Goal: Book appointment/travel/reservation

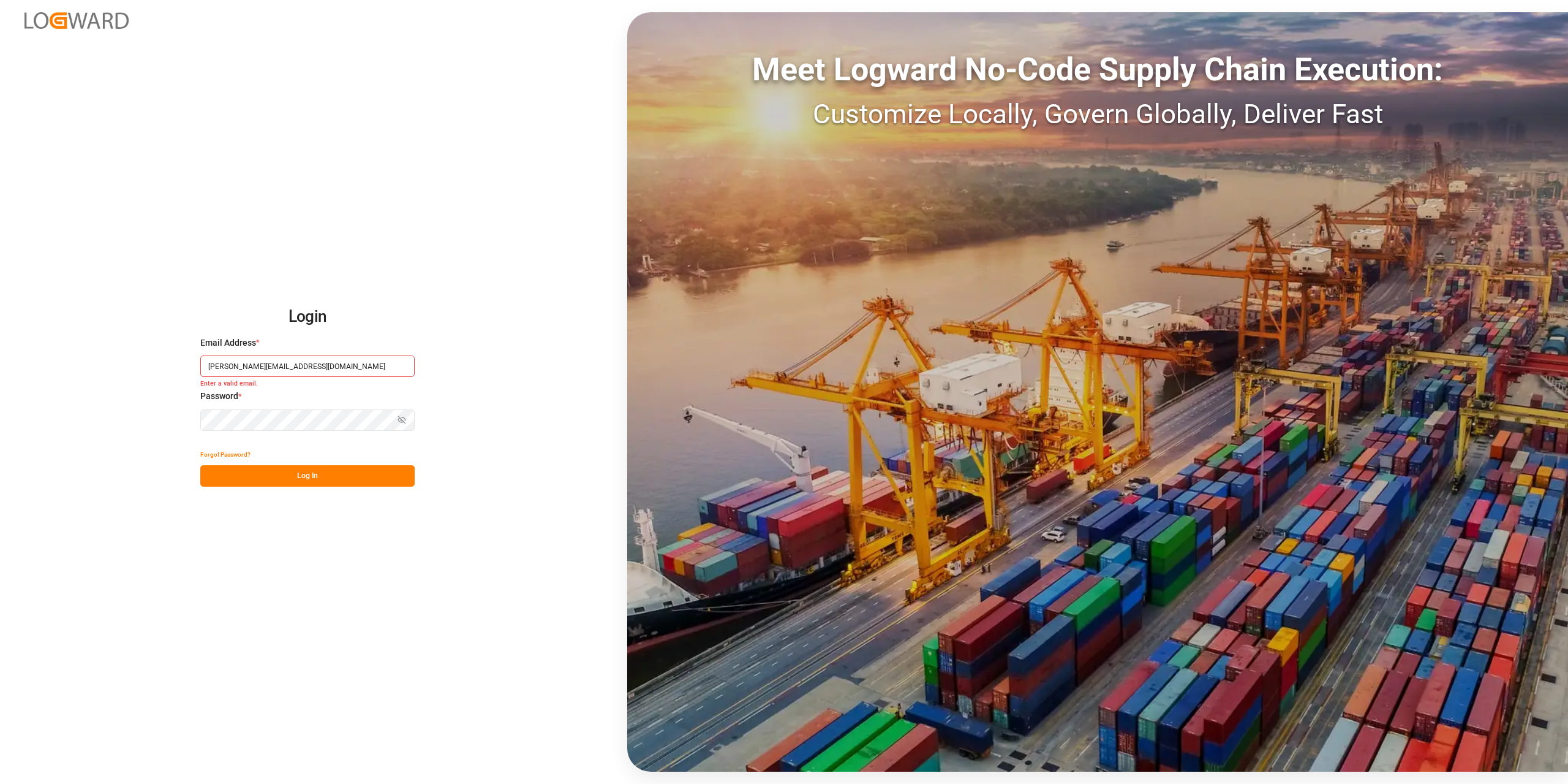
type input "[PERSON_NAME][EMAIL_ADDRESS][DOMAIN_NAME]"
click at [304, 481] on button "Log In" at bounding box center [308, 475] width 214 height 22
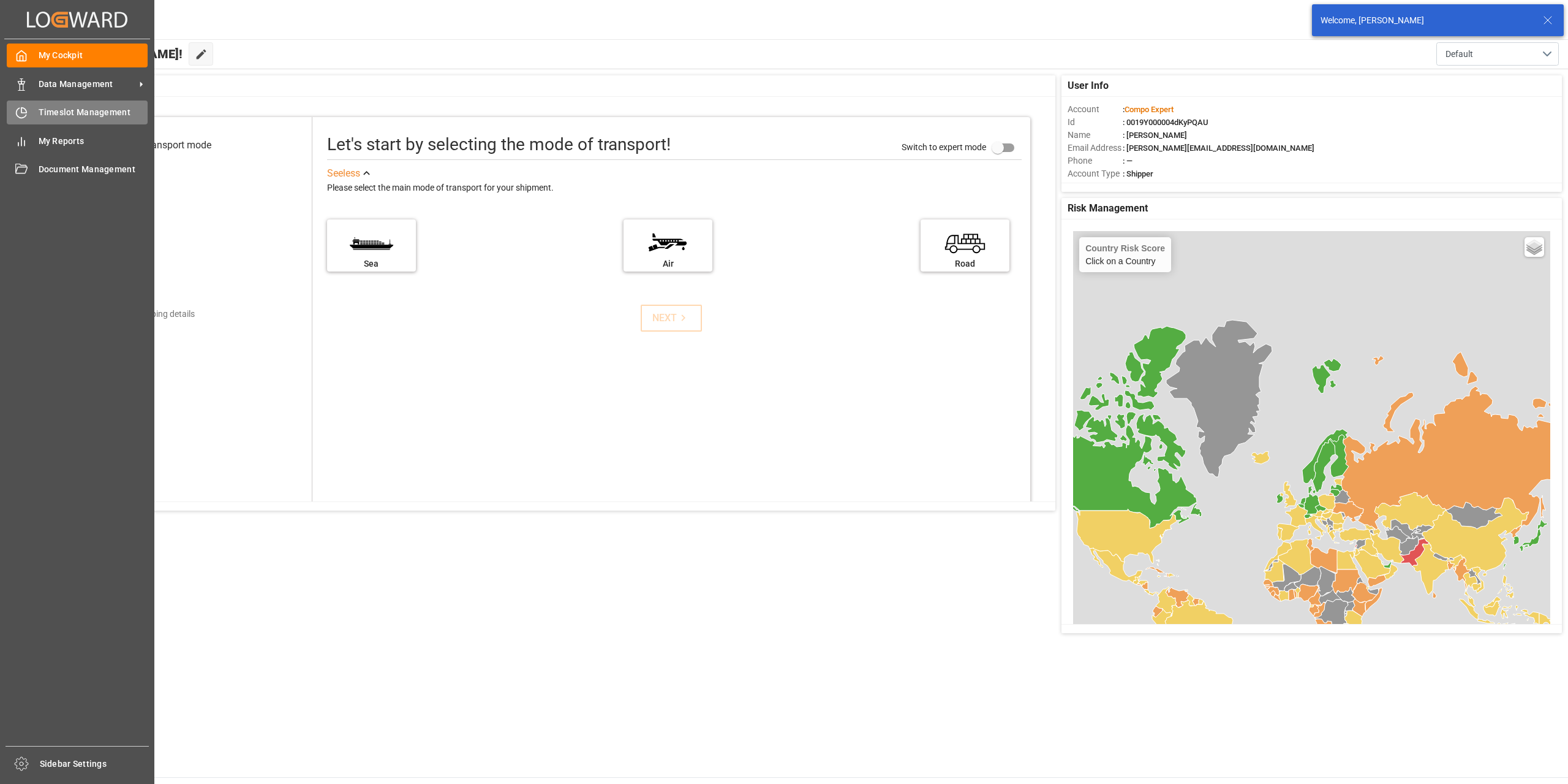
click at [18, 112] on icon at bounding box center [22, 112] width 12 height 12
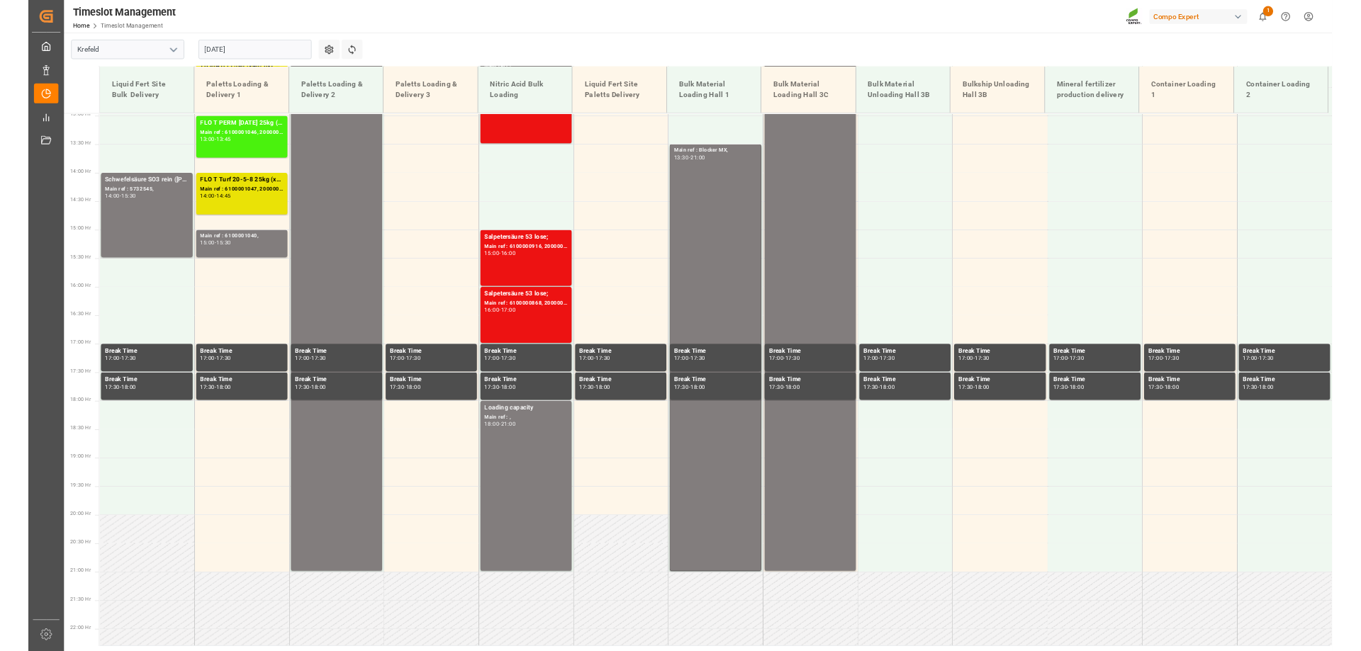
scroll to position [1165, 0]
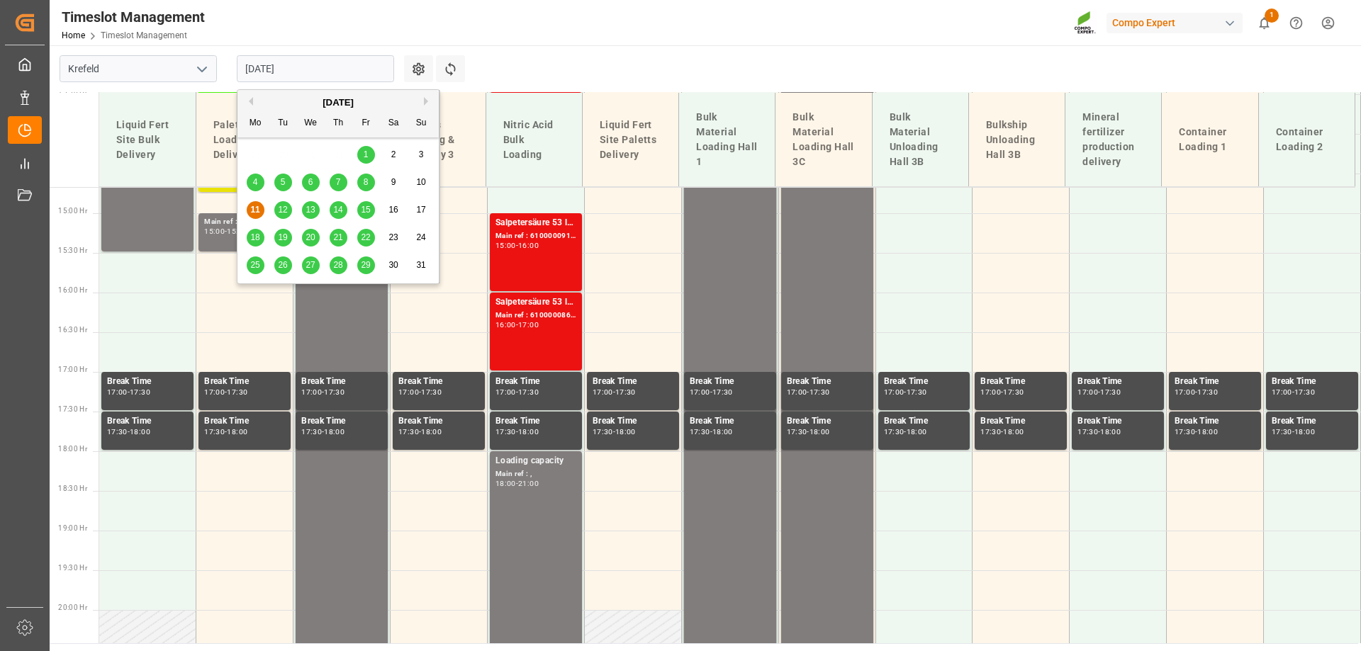
click at [313, 78] on input "[DATE]" at bounding box center [315, 68] width 157 height 27
click at [284, 241] on span "19" at bounding box center [282, 237] width 9 height 10
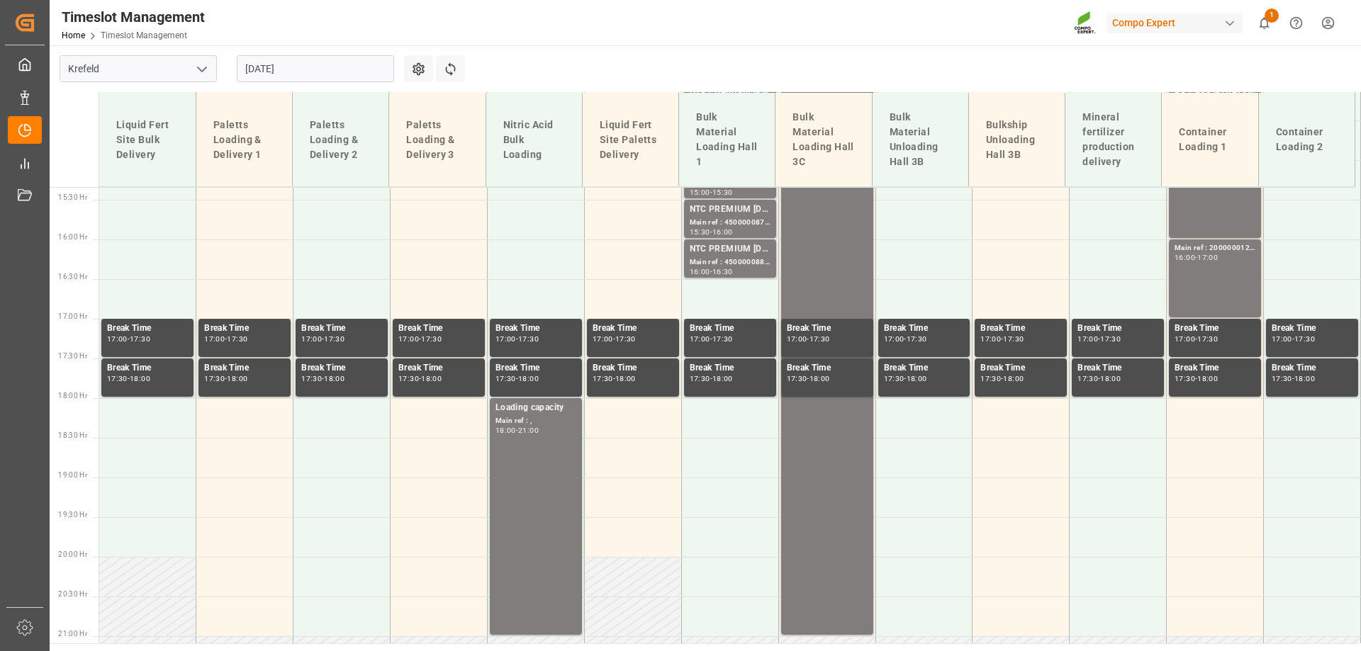
scroll to position [1306, 0]
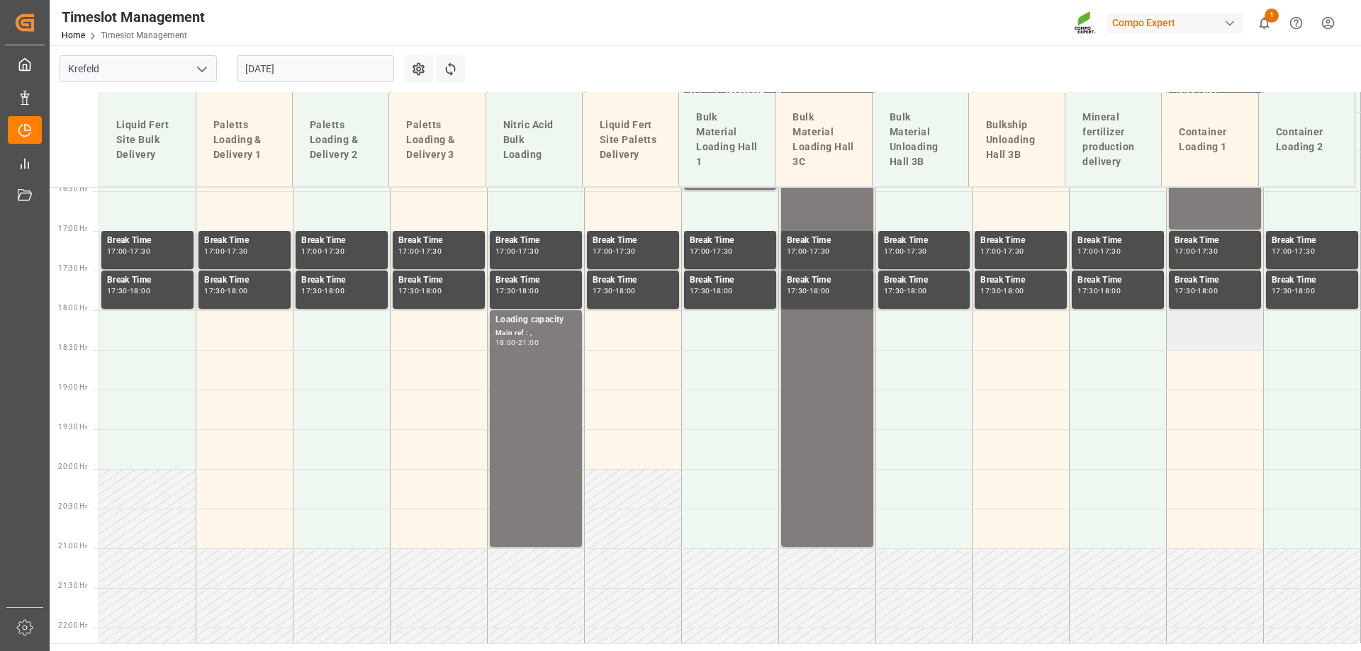
click at [1187, 336] on td at bounding box center [1215, 330] width 97 height 40
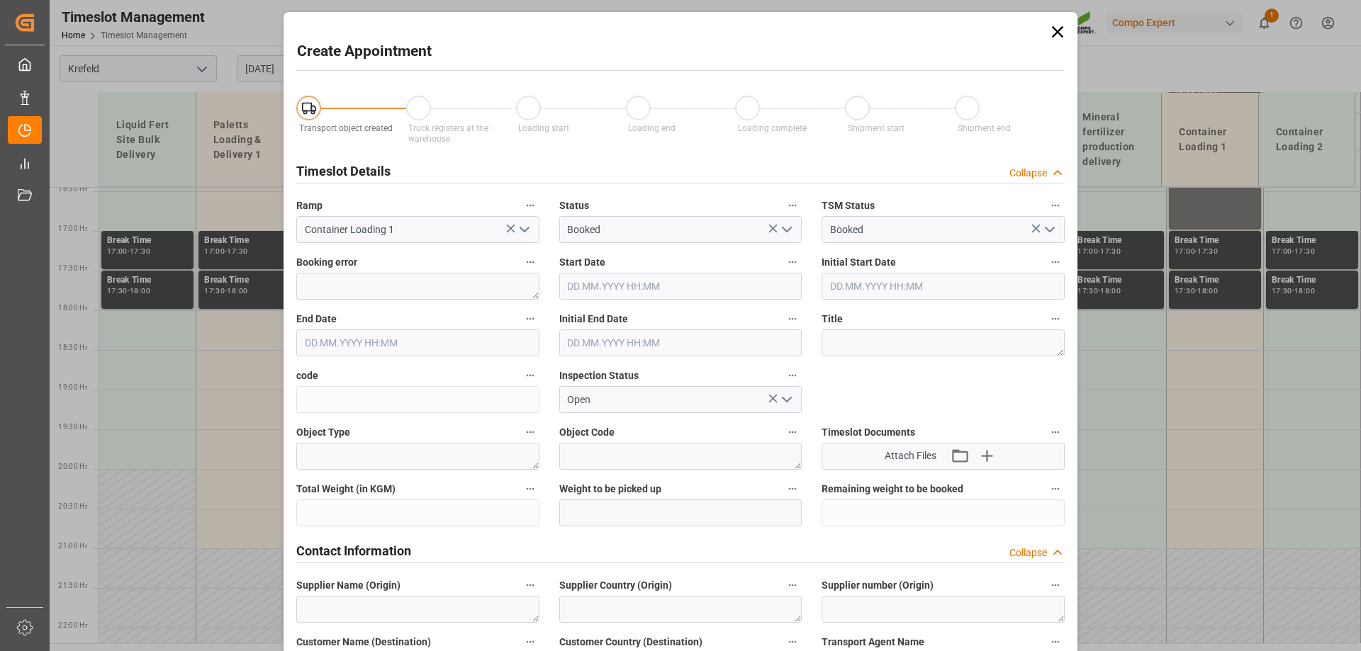
type input "[DATE] 18:00"
type input "[DATE] 18:30"
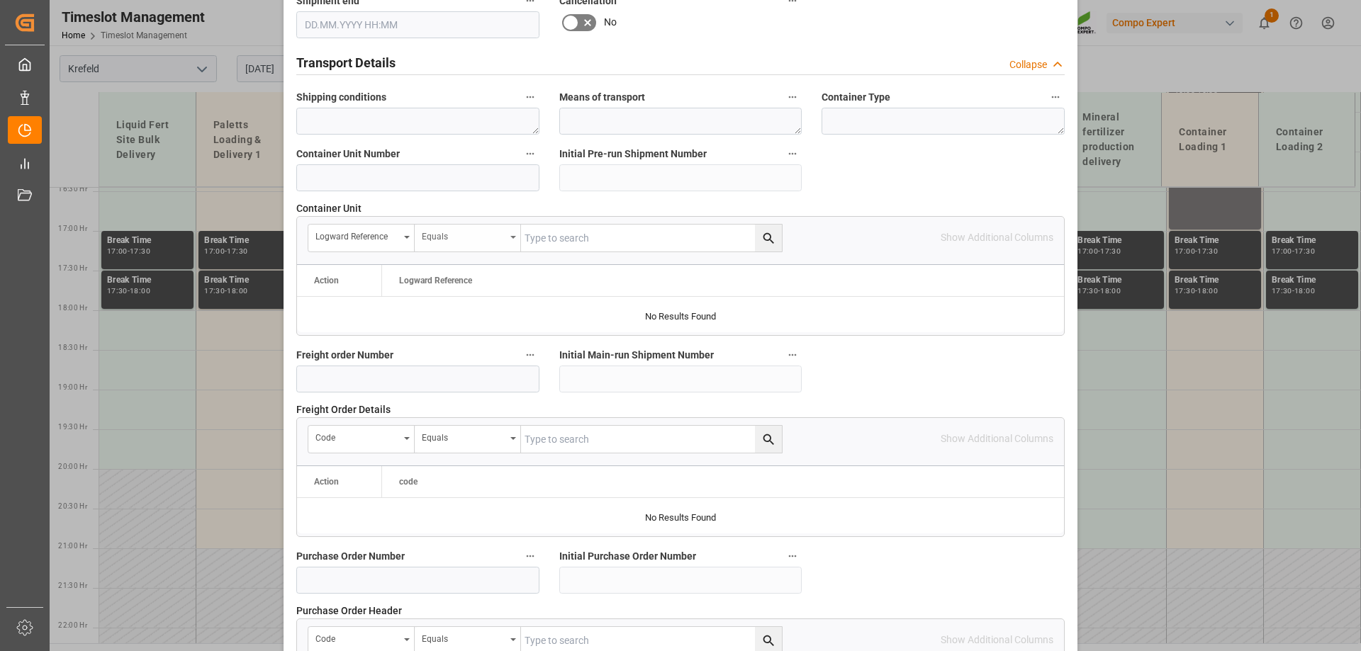
scroll to position [1062, 0]
click at [411, 179] on input at bounding box center [417, 176] width 243 height 27
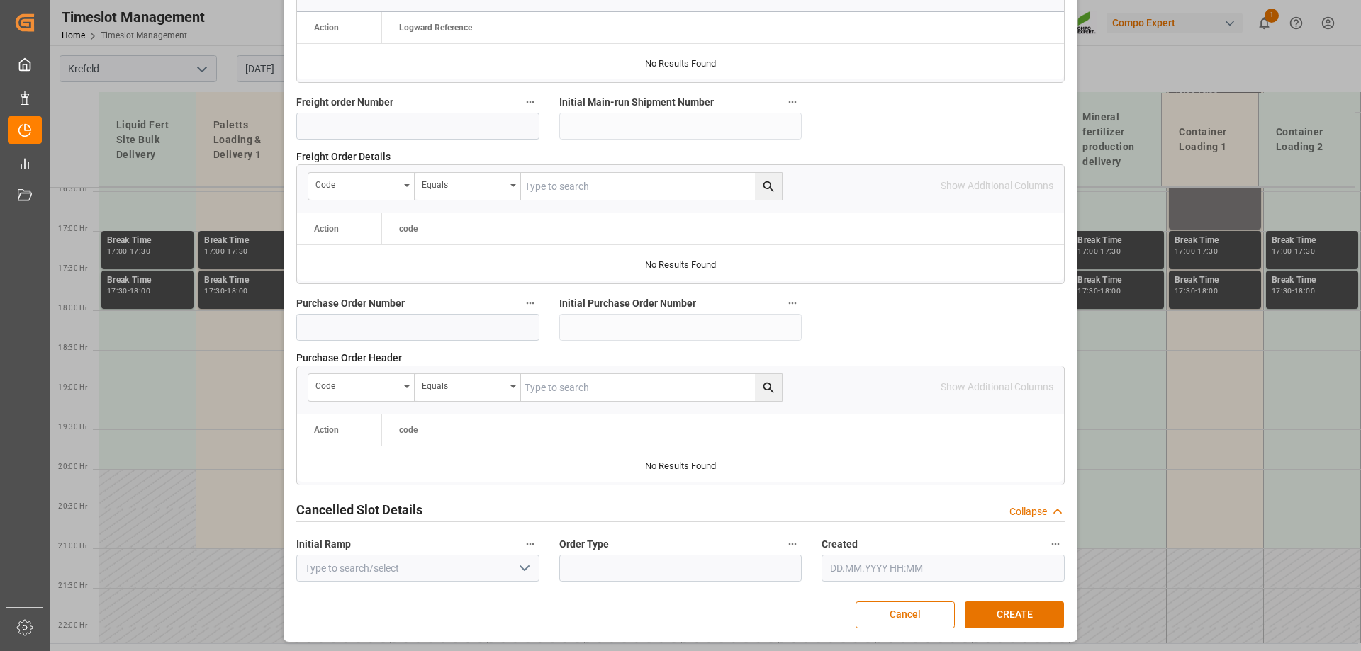
scroll to position [1316, 0]
type input "4500000915"
click at [1021, 607] on button "CREATE" at bounding box center [1014, 613] width 99 height 27
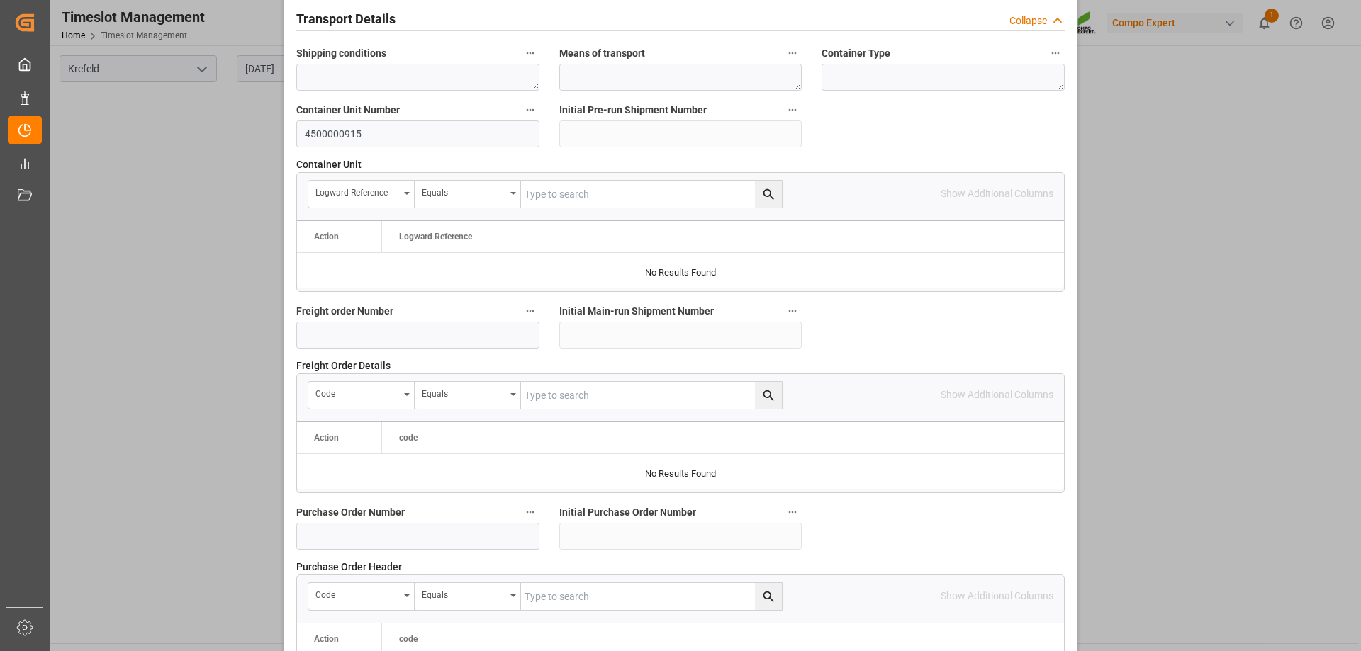
scroll to position [1104, 0]
click at [349, 130] on input "4500000915" at bounding box center [417, 135] width 243 height 27
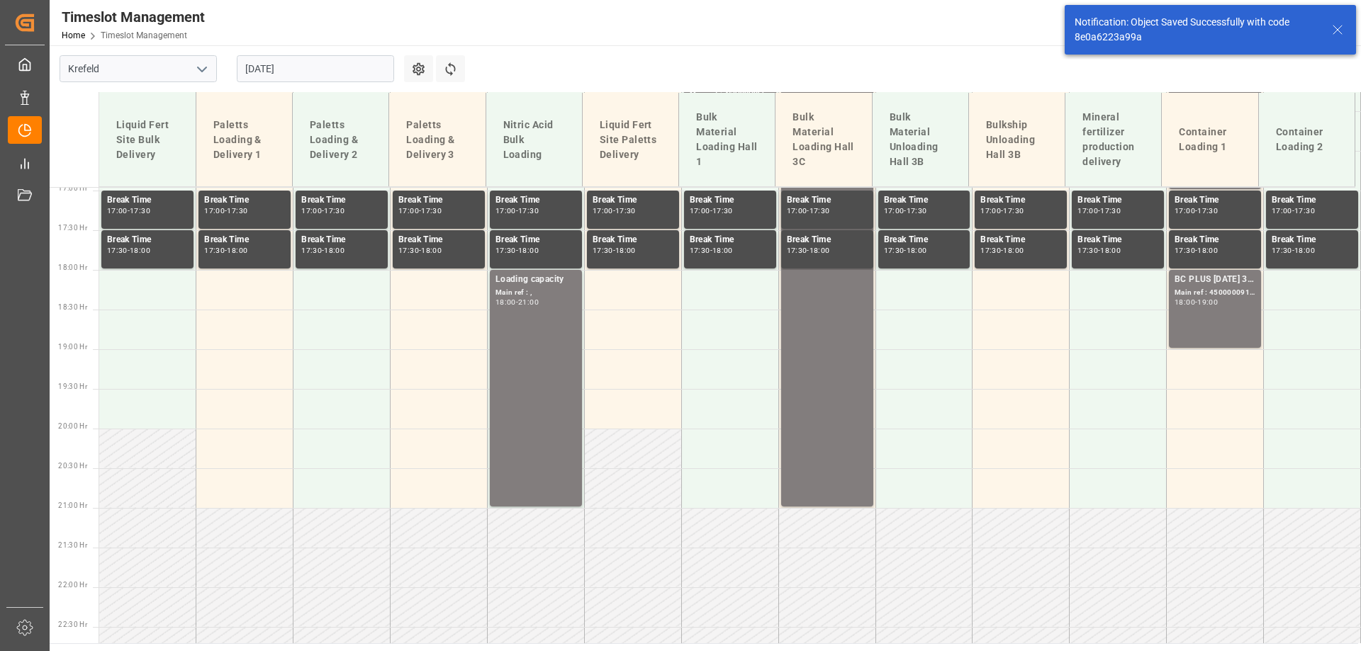
scroll to position [1385, 0]
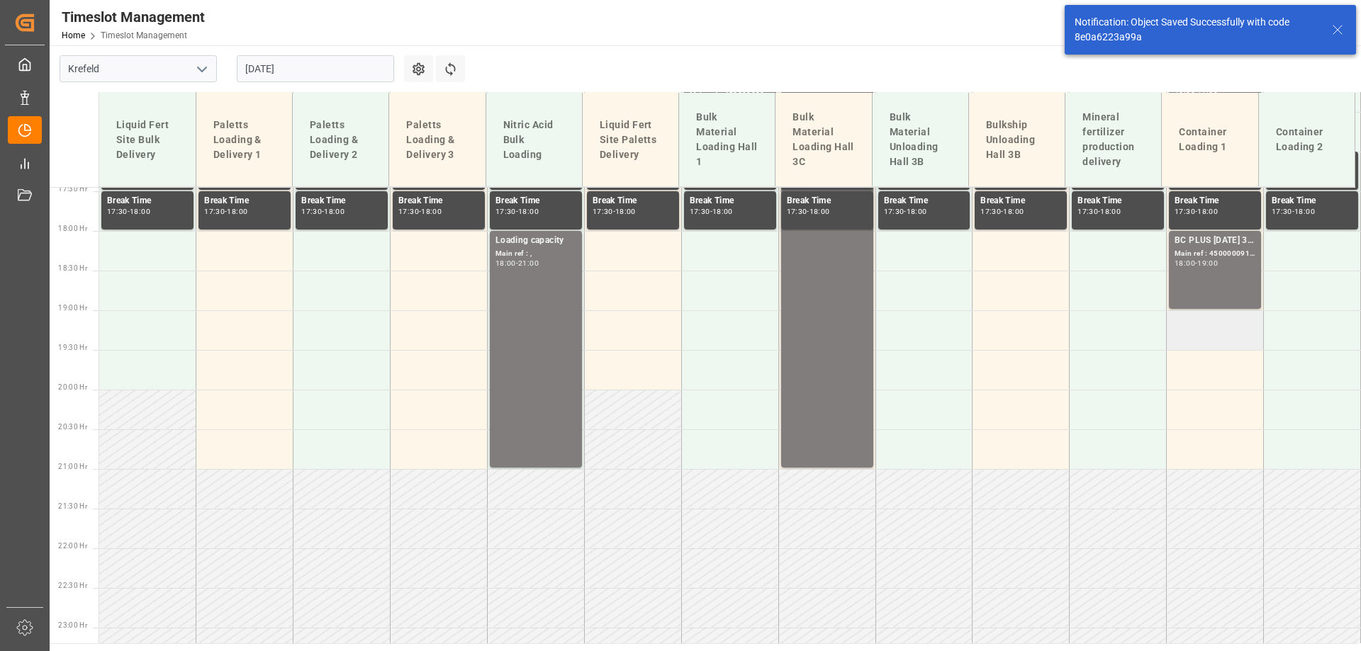
click at [1205, 338] on td at bounding box center [1215, 330] width 97 height 40
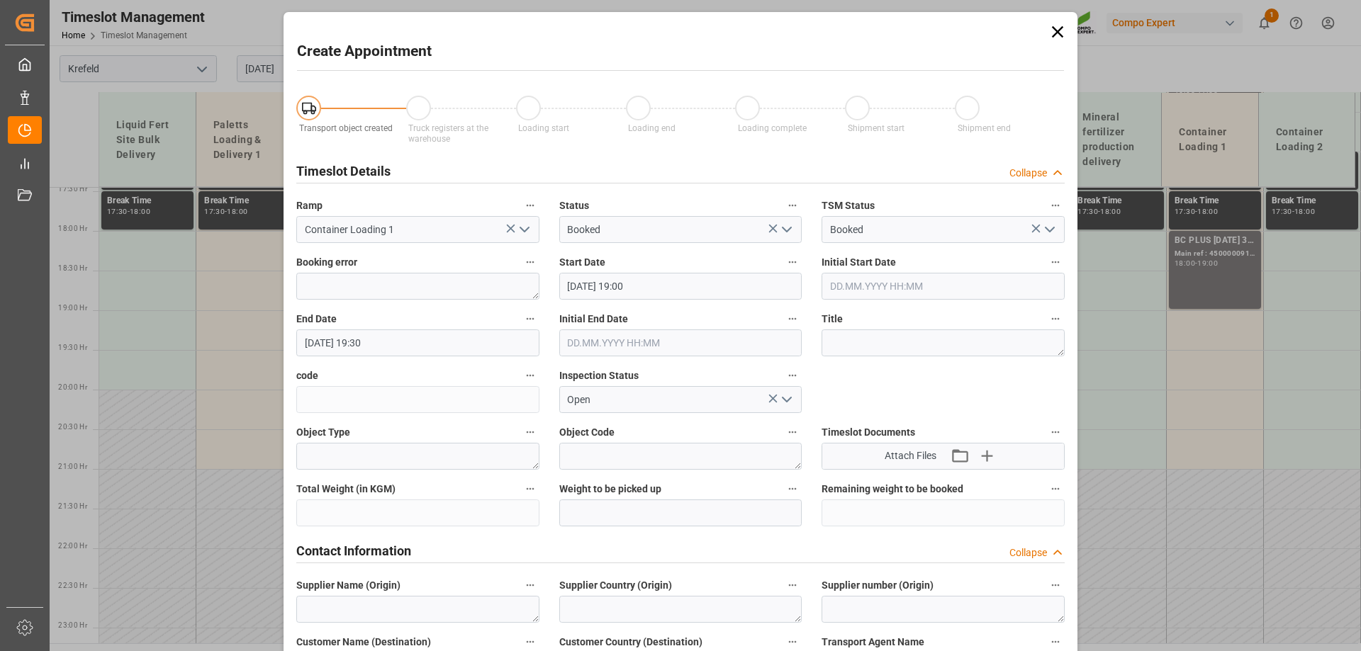
type input "[DATE] 19:00"
type input "[DATE] 19:30"
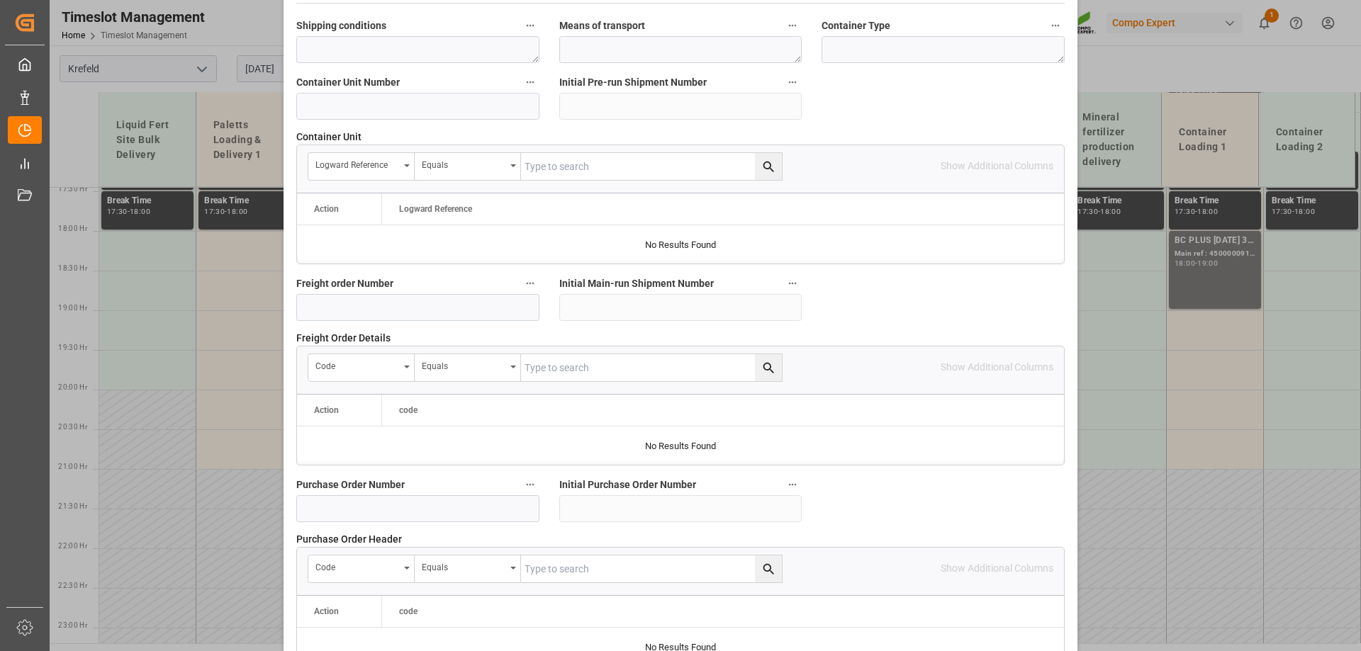
scroll to position [1133, 0]
click at [430, 107] on input at bounding box center [417, 105] width 243 height 27
paste input "4500000915"
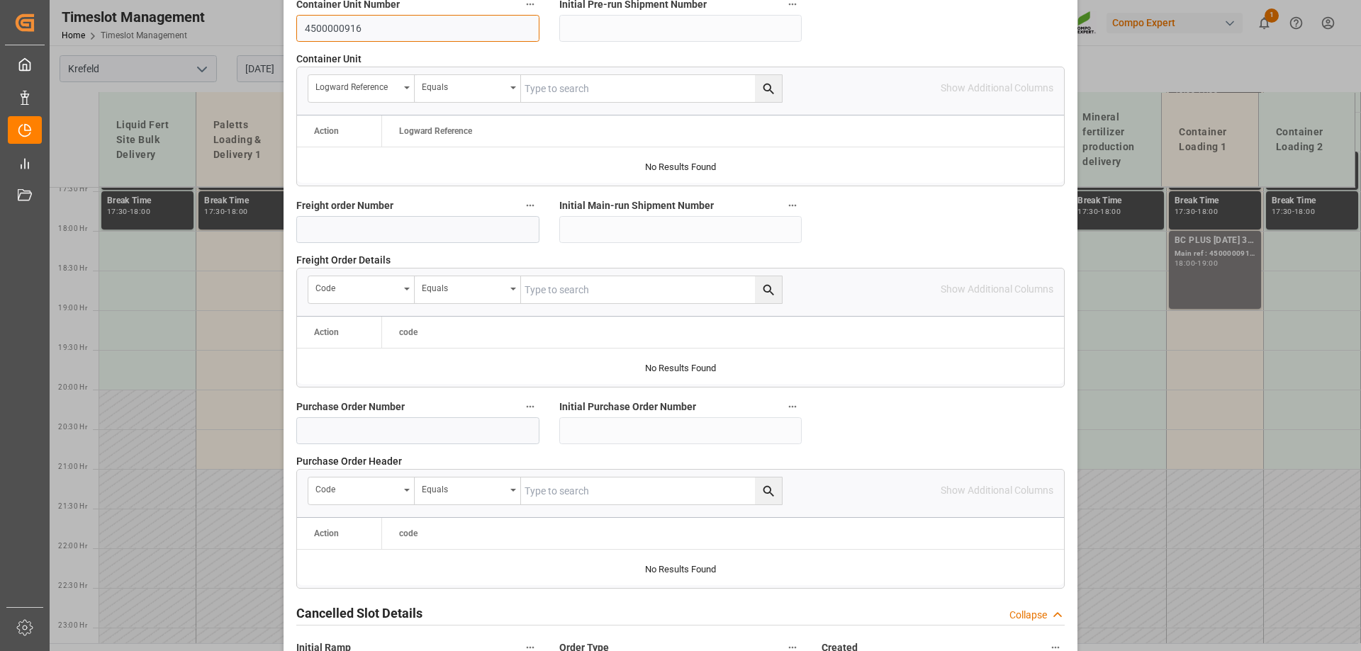
scroll to position [1316, 0]
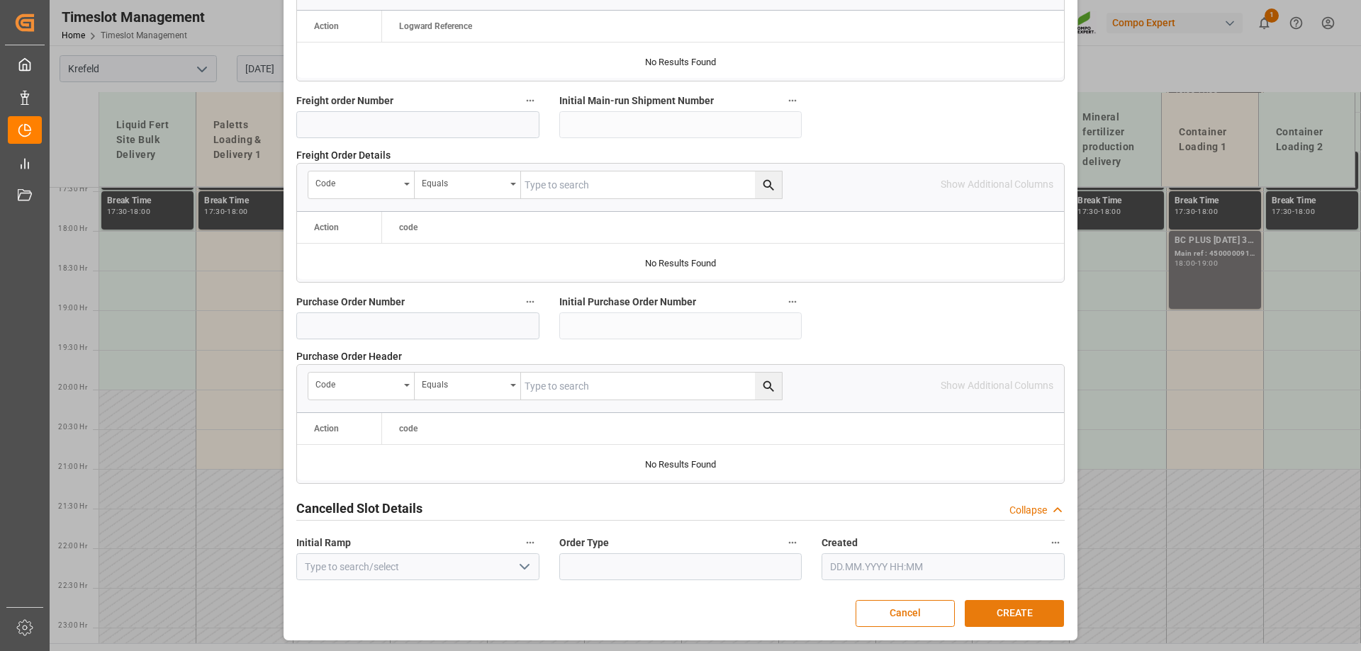
type input "4500000916"
click at [1015, 614] on button "CREATE" at bounding box center [1014, 613] width 99 height 27
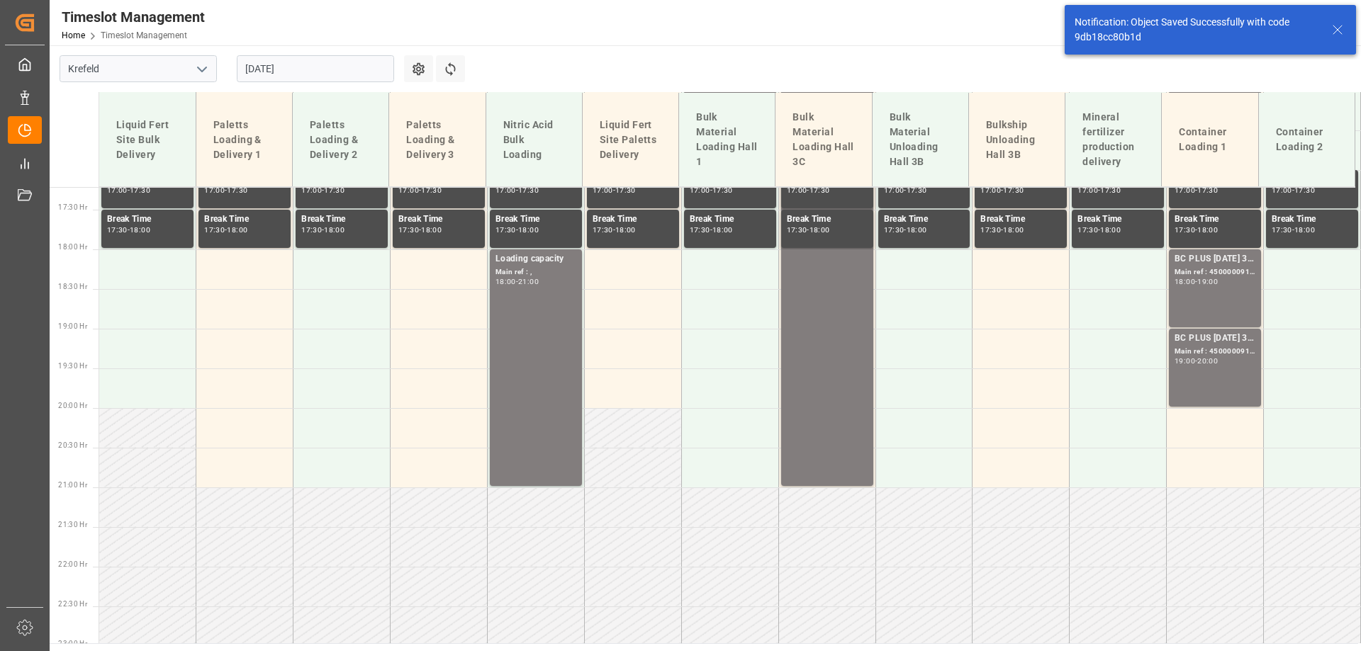
scroll to position [1425, 0]
